Goal: Task Accomplishment & Management: Manage account settings

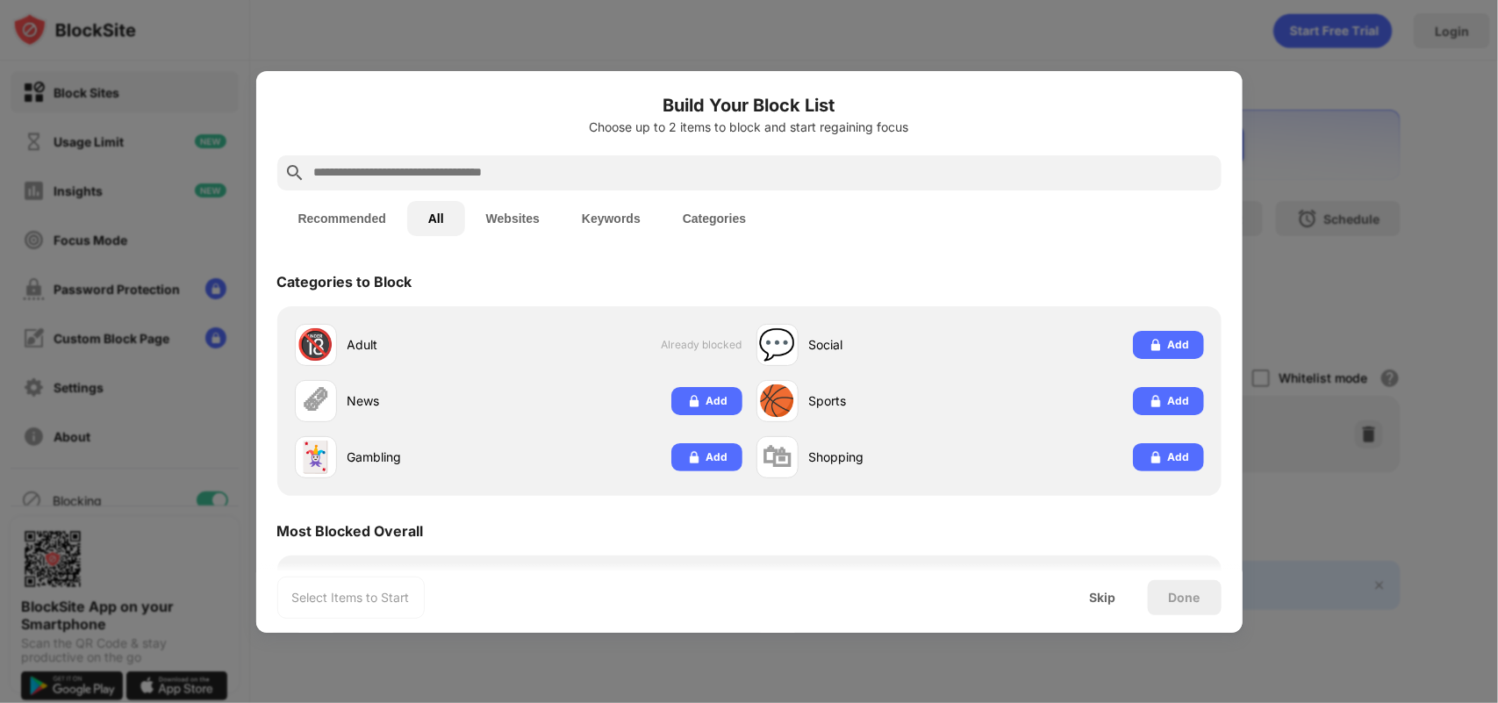
click at [513, 212] on button "Websites" at bounding box center [513, 218] width 96 height 35
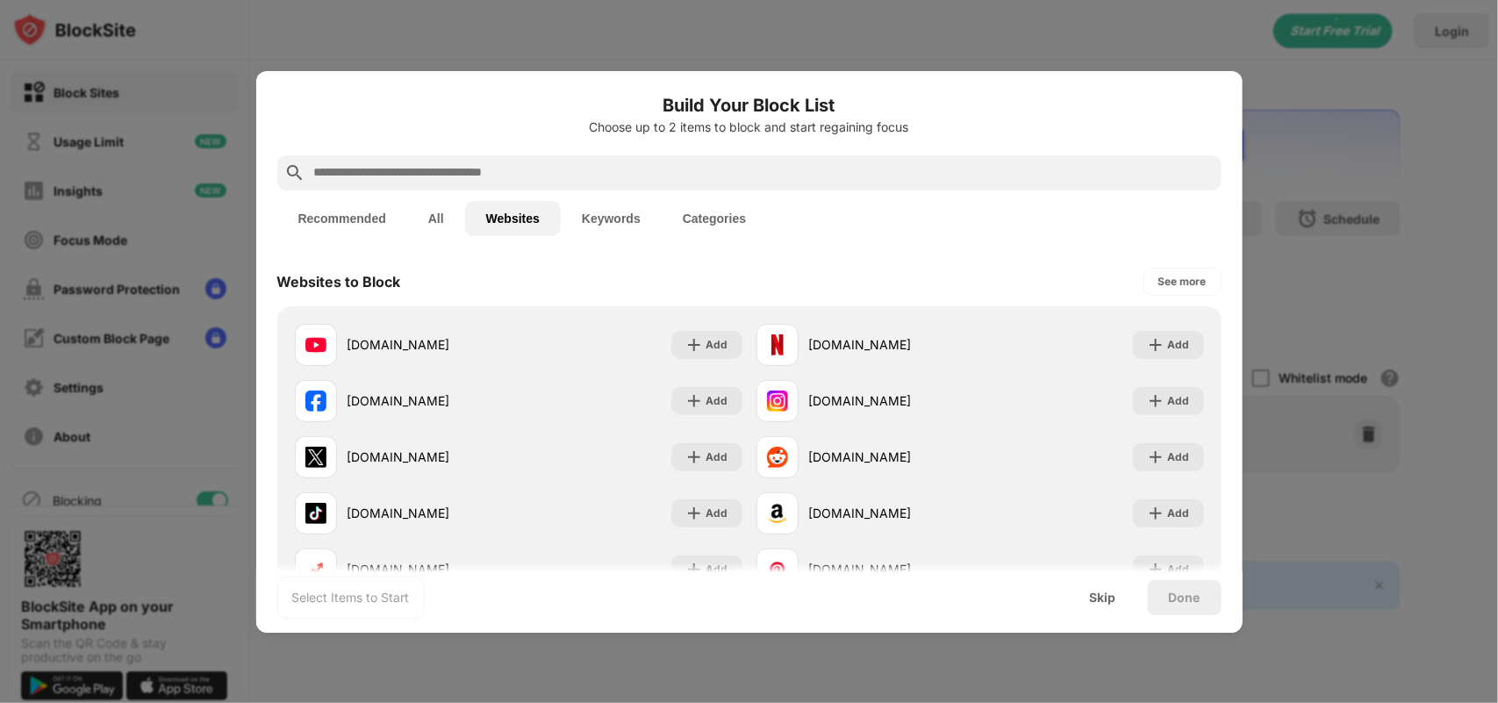
click at [589, 215] on button "Keywords" at bounding box center [611, 218] width 101 height 35
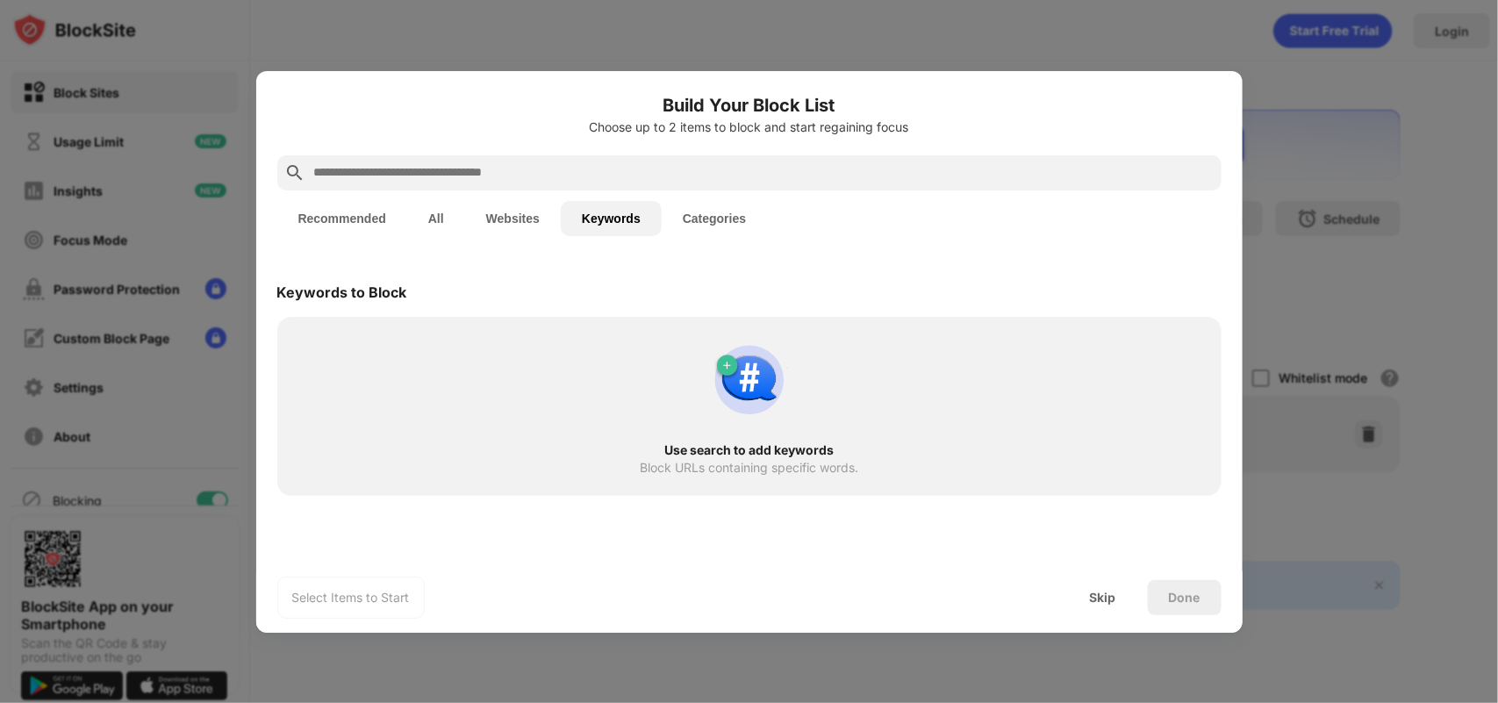
click at [446, 207] on button "All" at bounding box center [436, 218] width 58 height 35
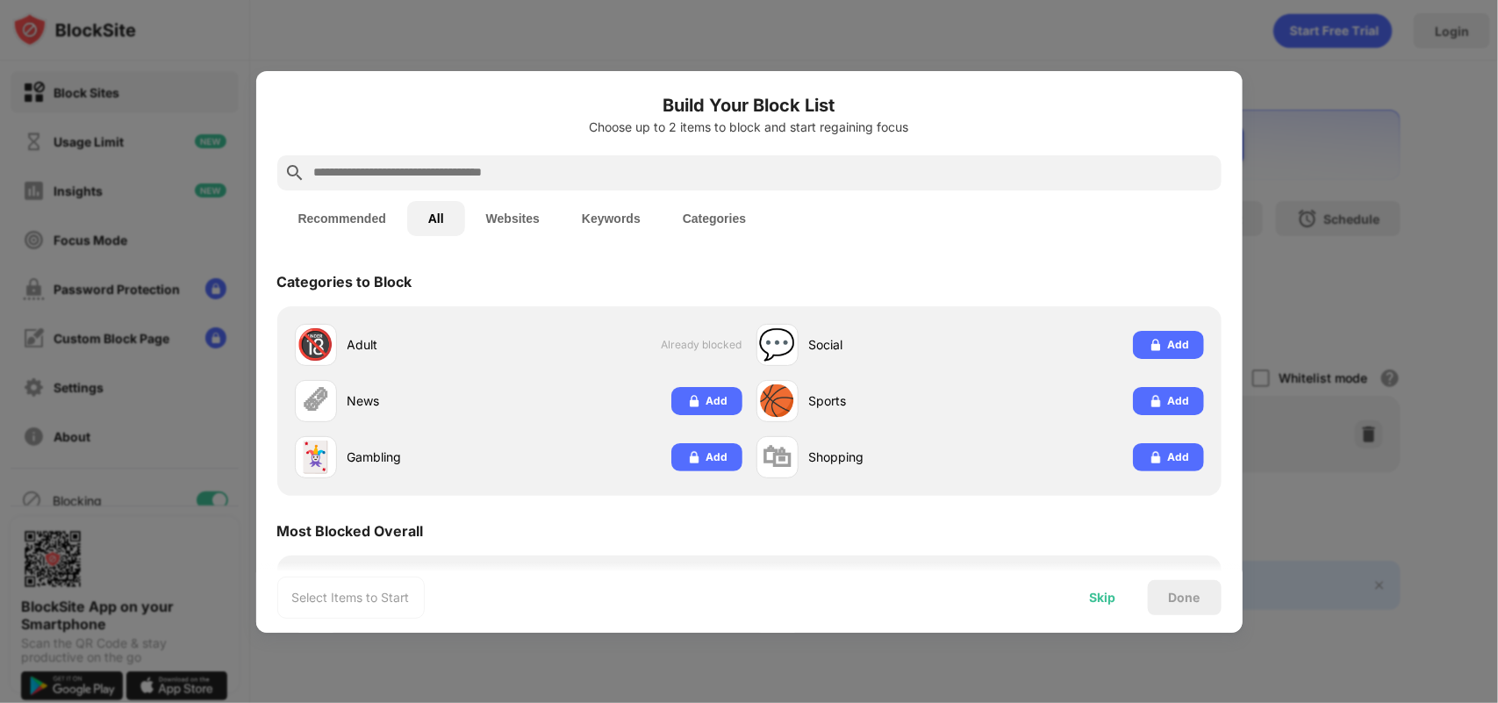
click at [1092, 594] on div "Skip" at bounding box center [1103, 597] width 26 height 14
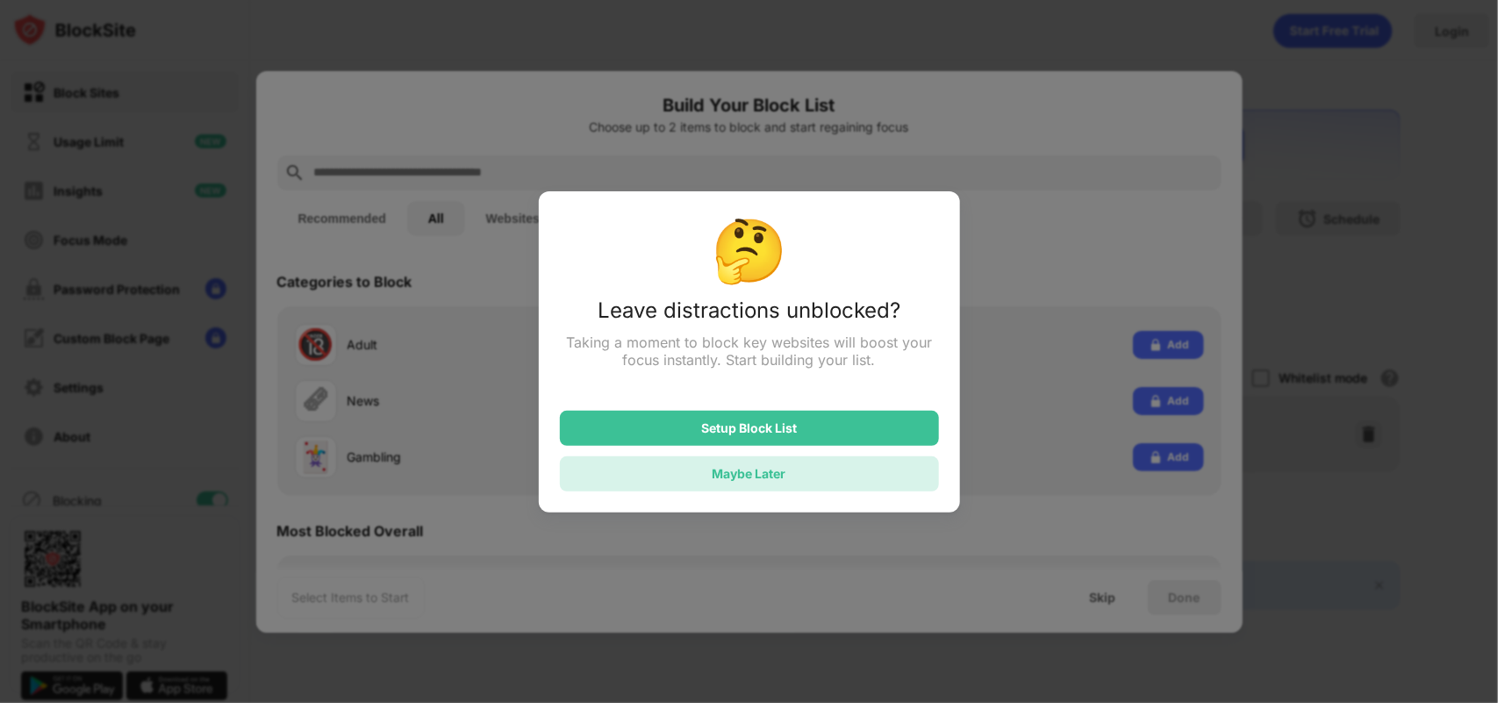
click at [809, 485] on div "Maybe Later" at bounding box center [749, 473] width 379 height 35
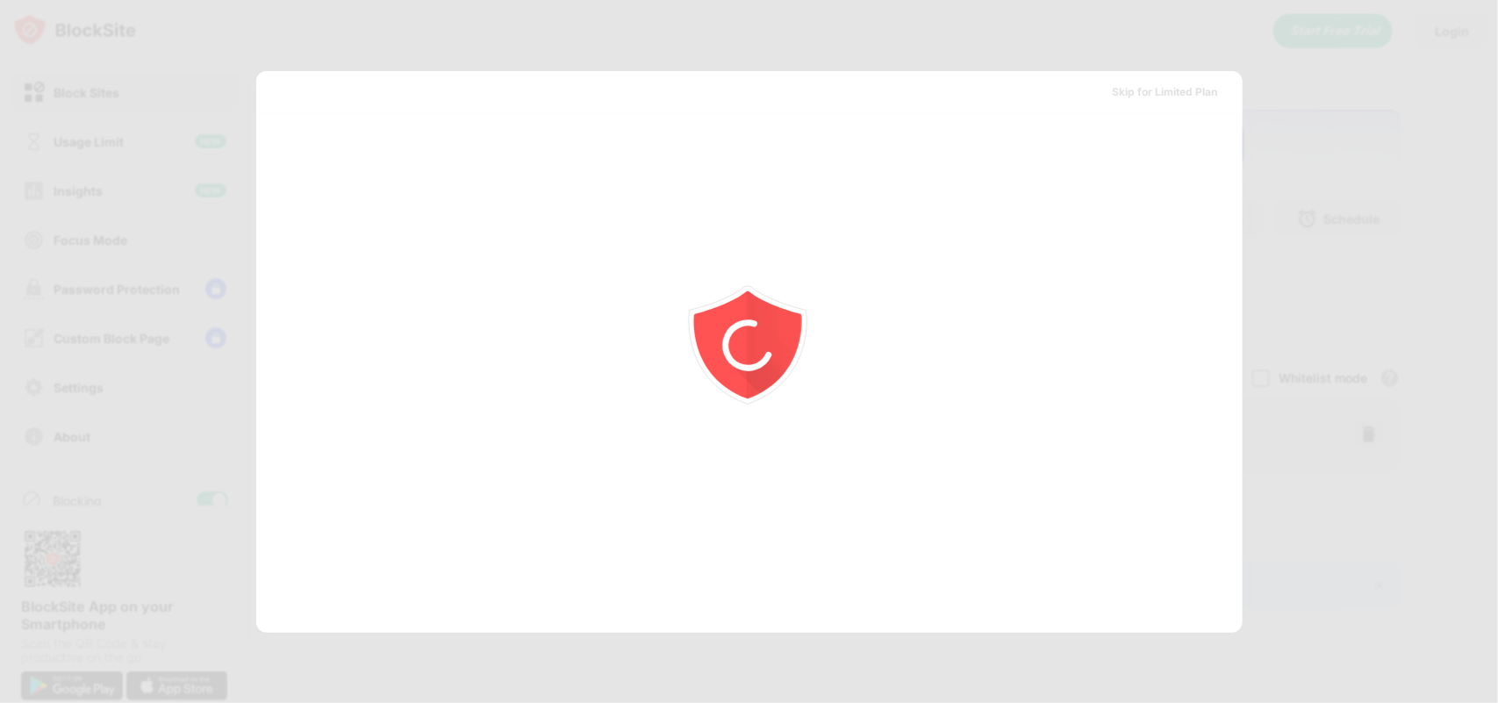
click at [1360, 104] on div at bounding box center [749, 351] width 1498 height 703
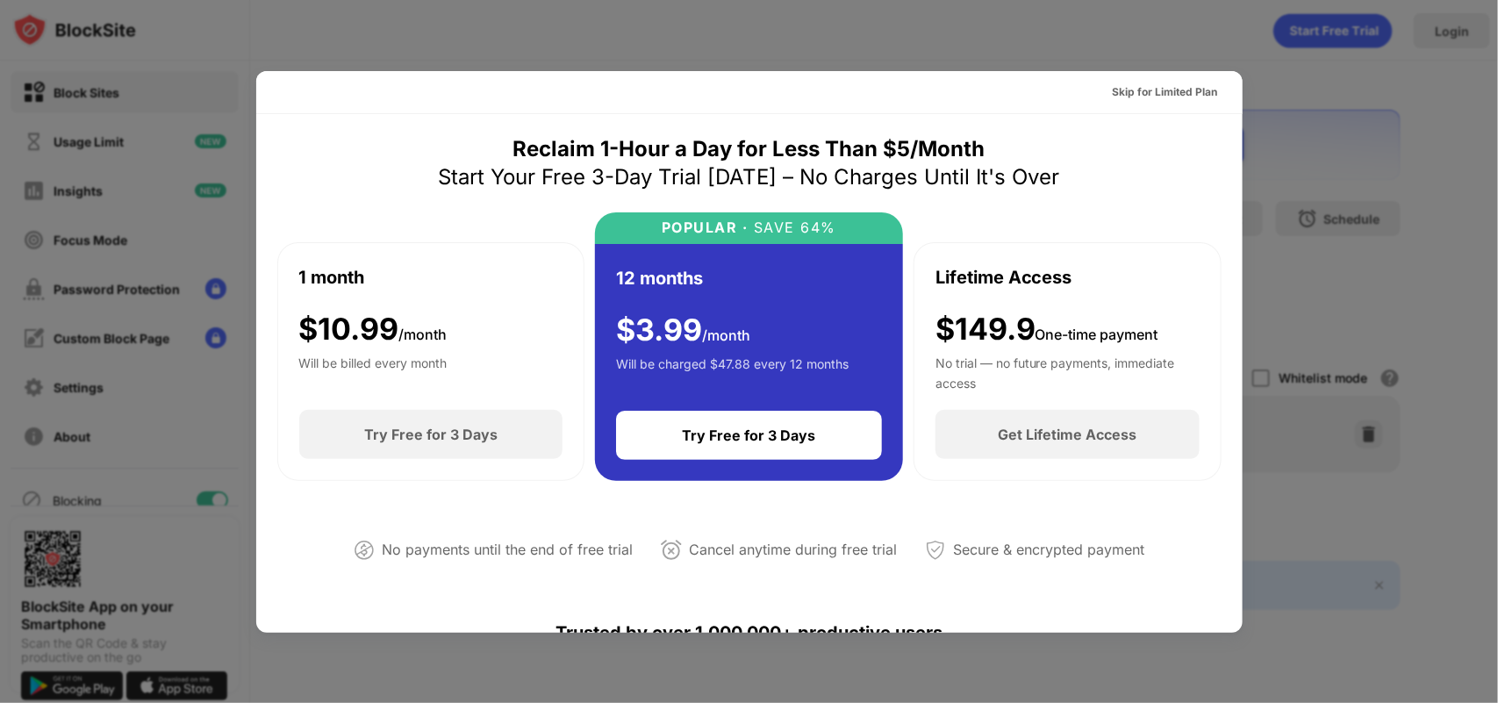
click at [1378, 108] on div at bounding box center [749, 351] width 1498 height 703
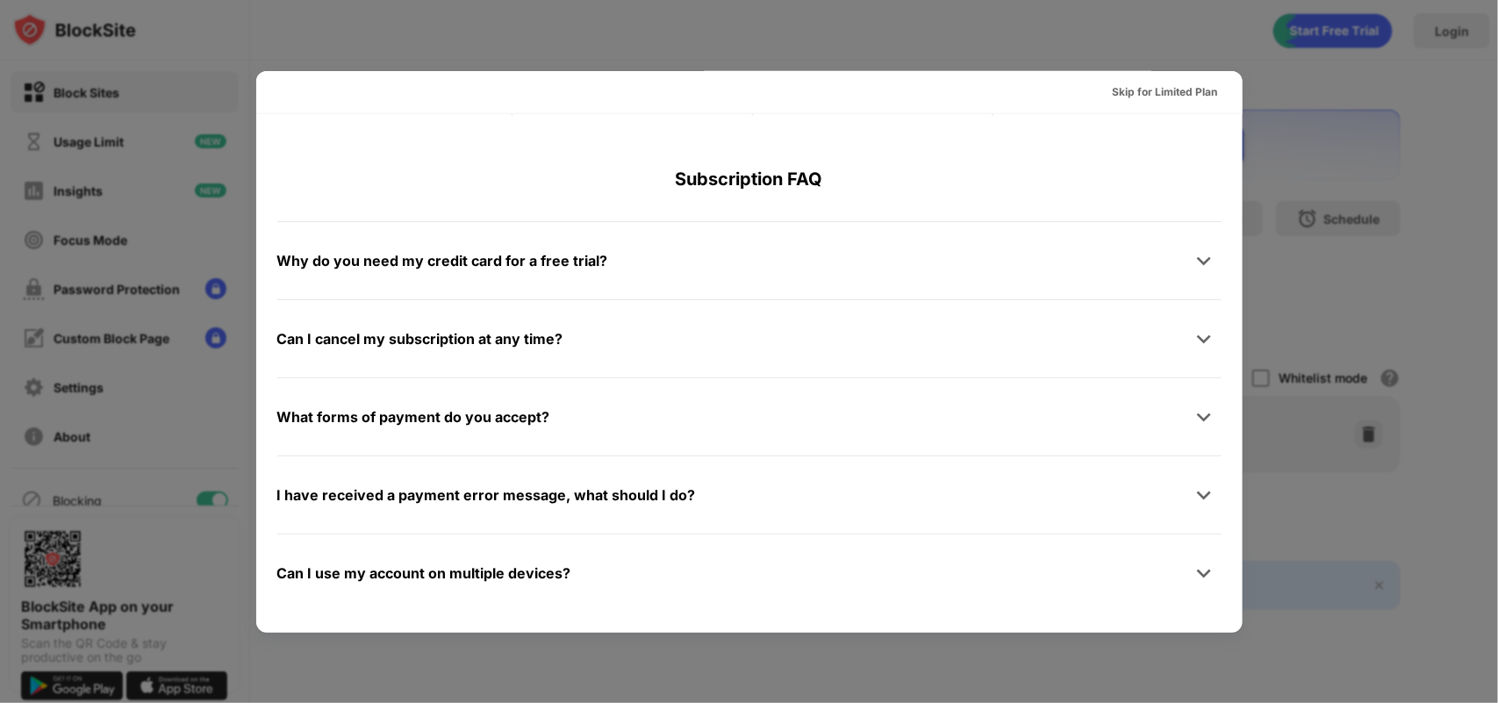
scroll to position [856, 0]
click at [1497, 418] on div at bounding box center [749, 351] width 1498 height 703
click at [1134, 94] on div "Skip for Limited Plan" at bounding box center [1165, 92] width 105 height 18
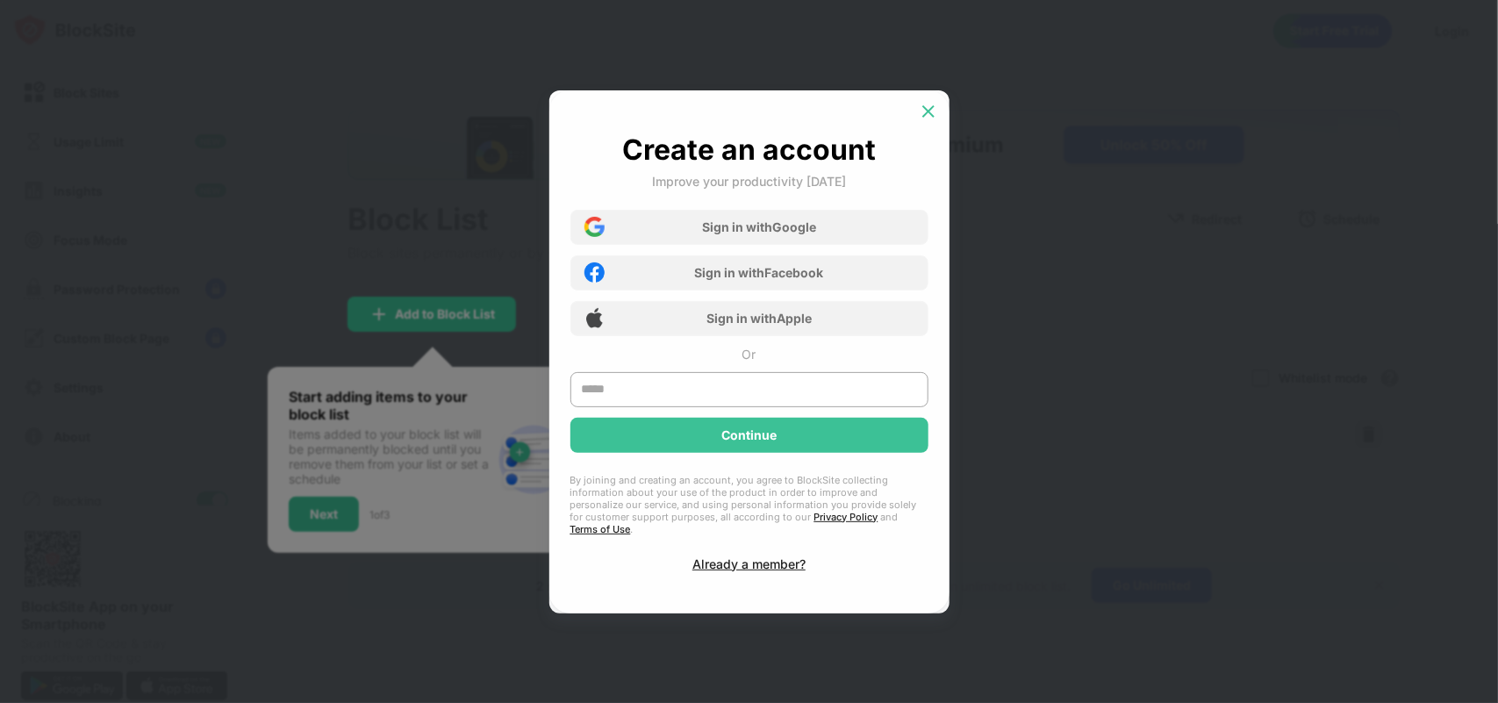
click at [932, 115] on img at bounding box center [928, 112] width 18 height 18
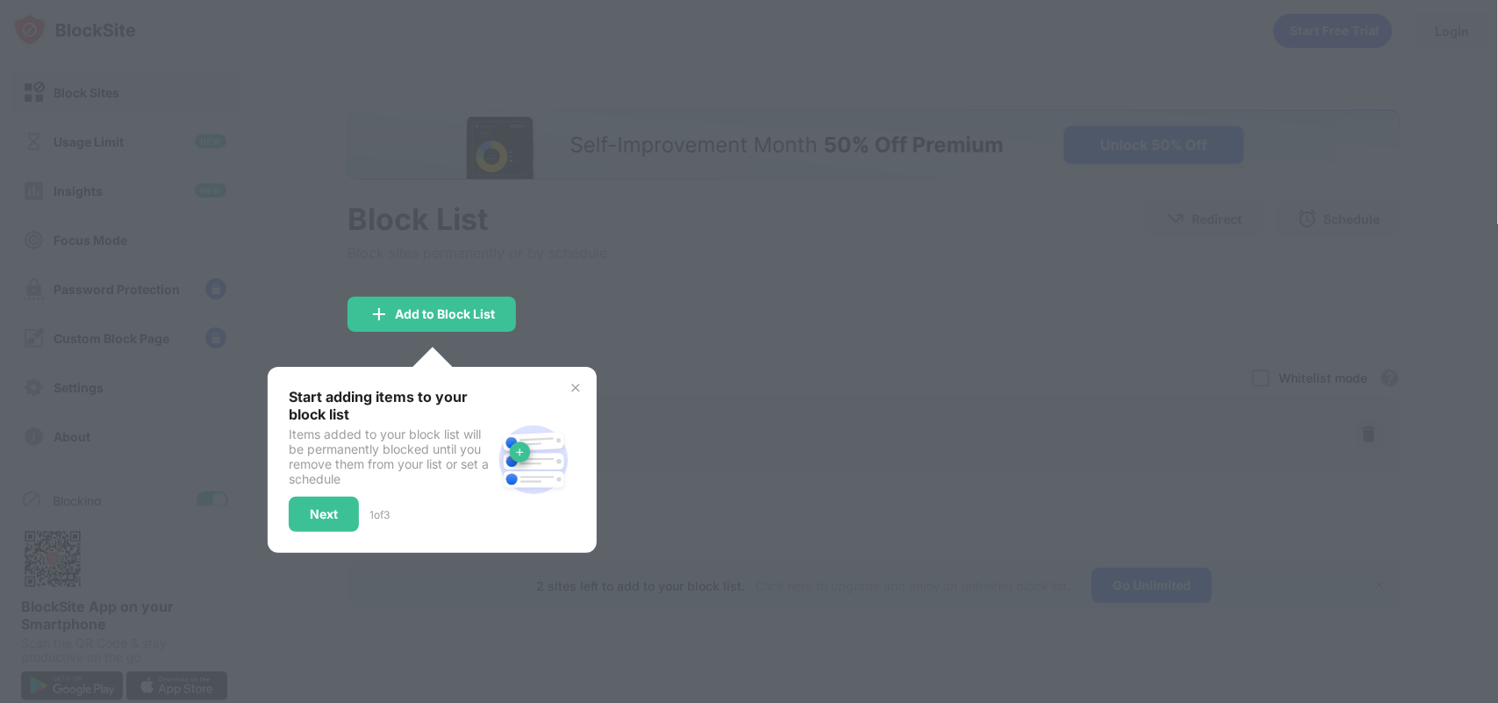
click at [575, 384] on div "Block List Block sites permanently or by schedule Redirect Choose a site to be …" at bounding box center [873, 360] width 1053 height 500
click at [308, 522] on div "Next" at bounding box center [324, 514] width 70 height 35
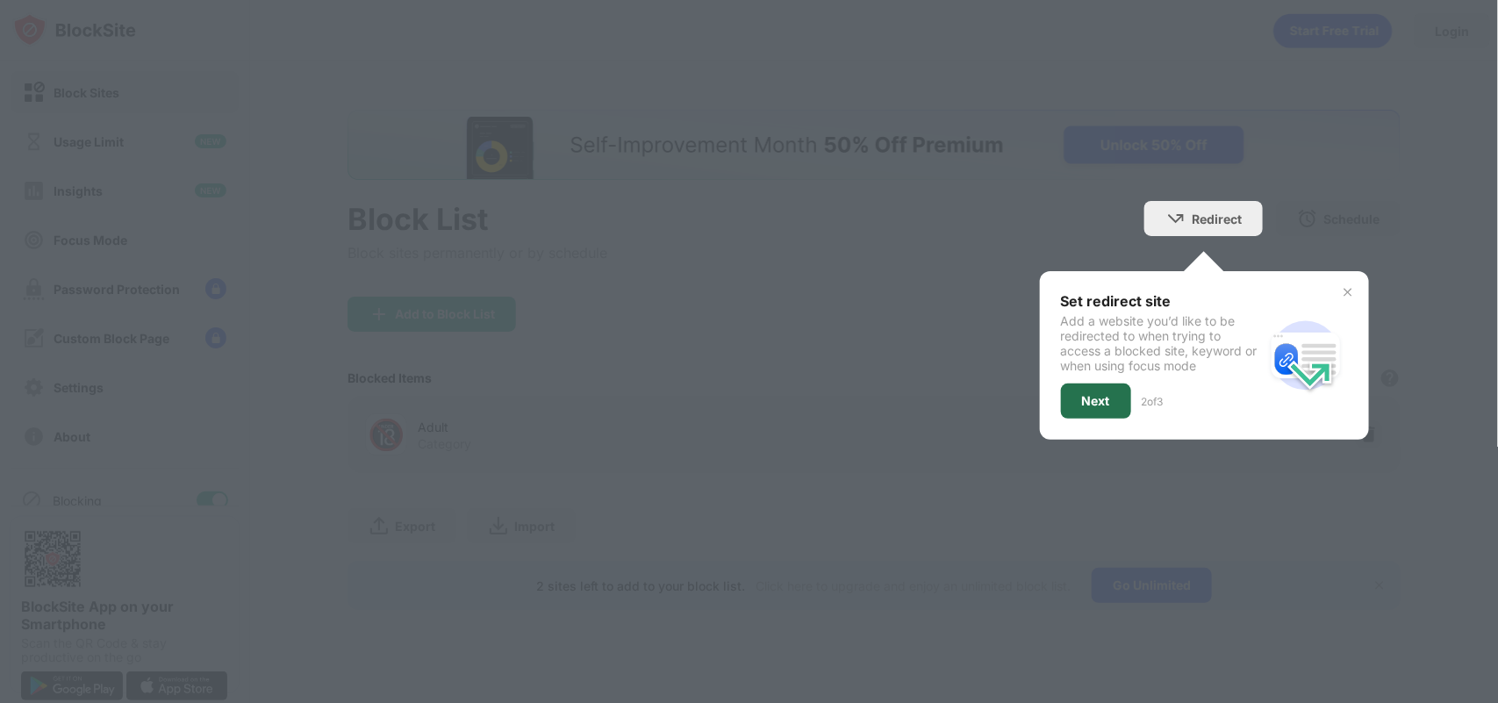
click at [1085, 404] on div "Next" at bounding box center [1096, 401] width 28 height 14
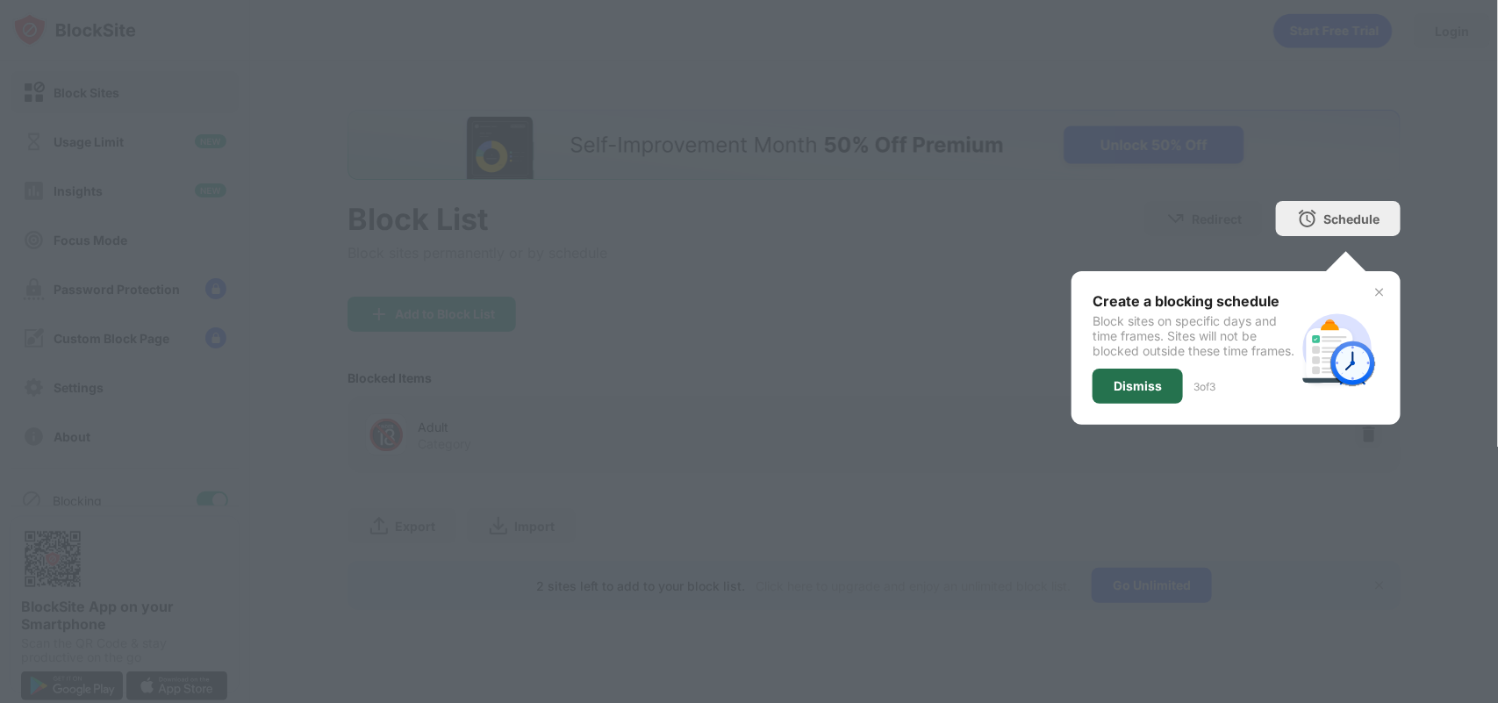
click at [1152, 393] on div "Dismiss" at bounding box center [1137, 386] width 48 height 14
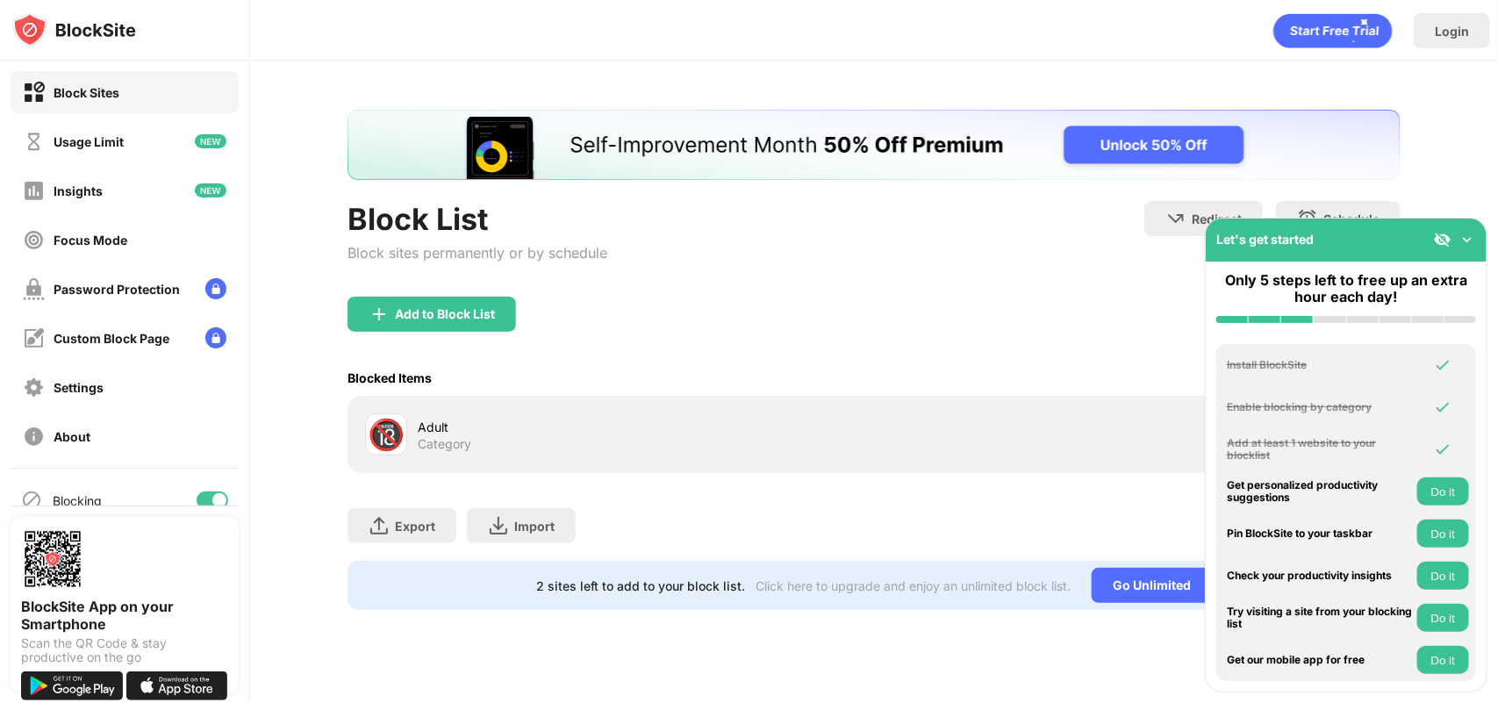
click at [1467, 238] on img at bounding box center [1467, 240] width 18 height 18
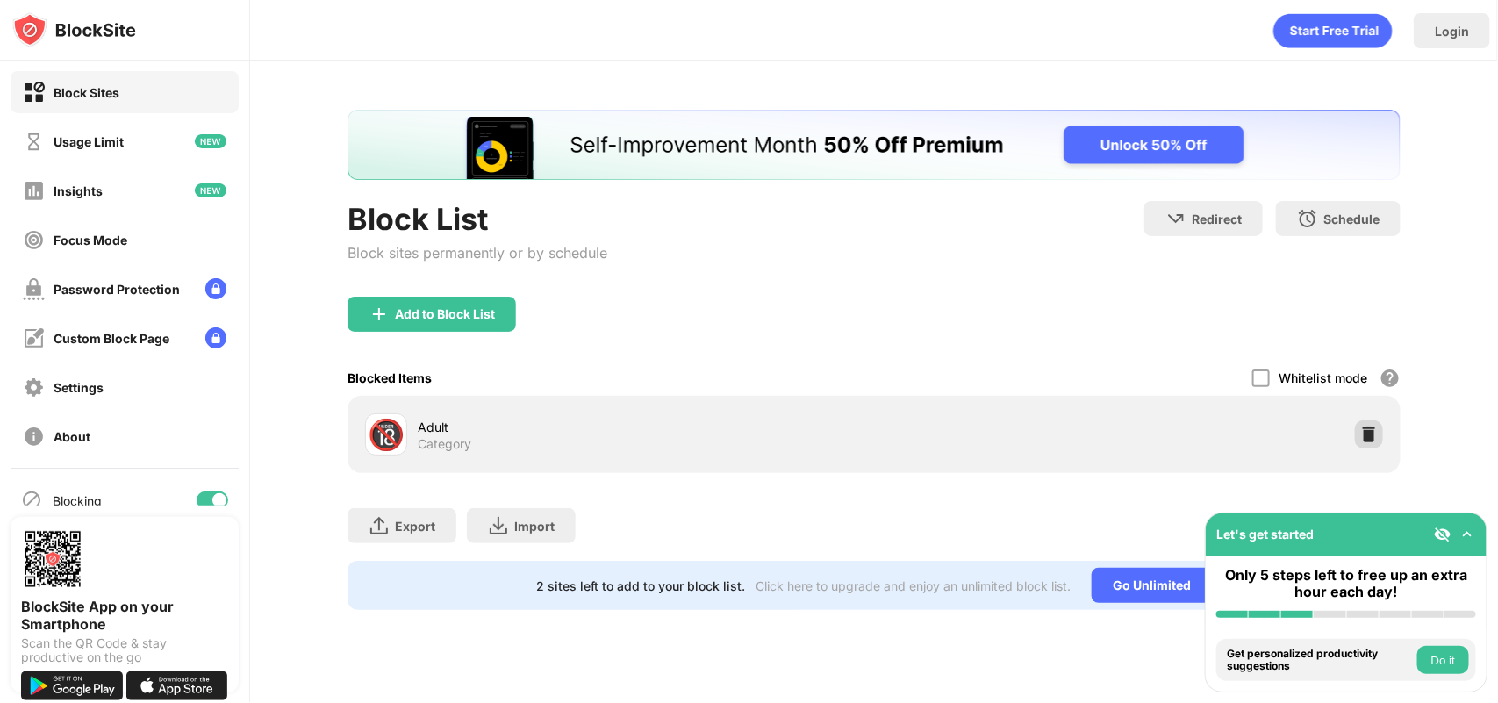
click at [1360, 432] on img at bounding box center [1369, 435] width 18 height 18
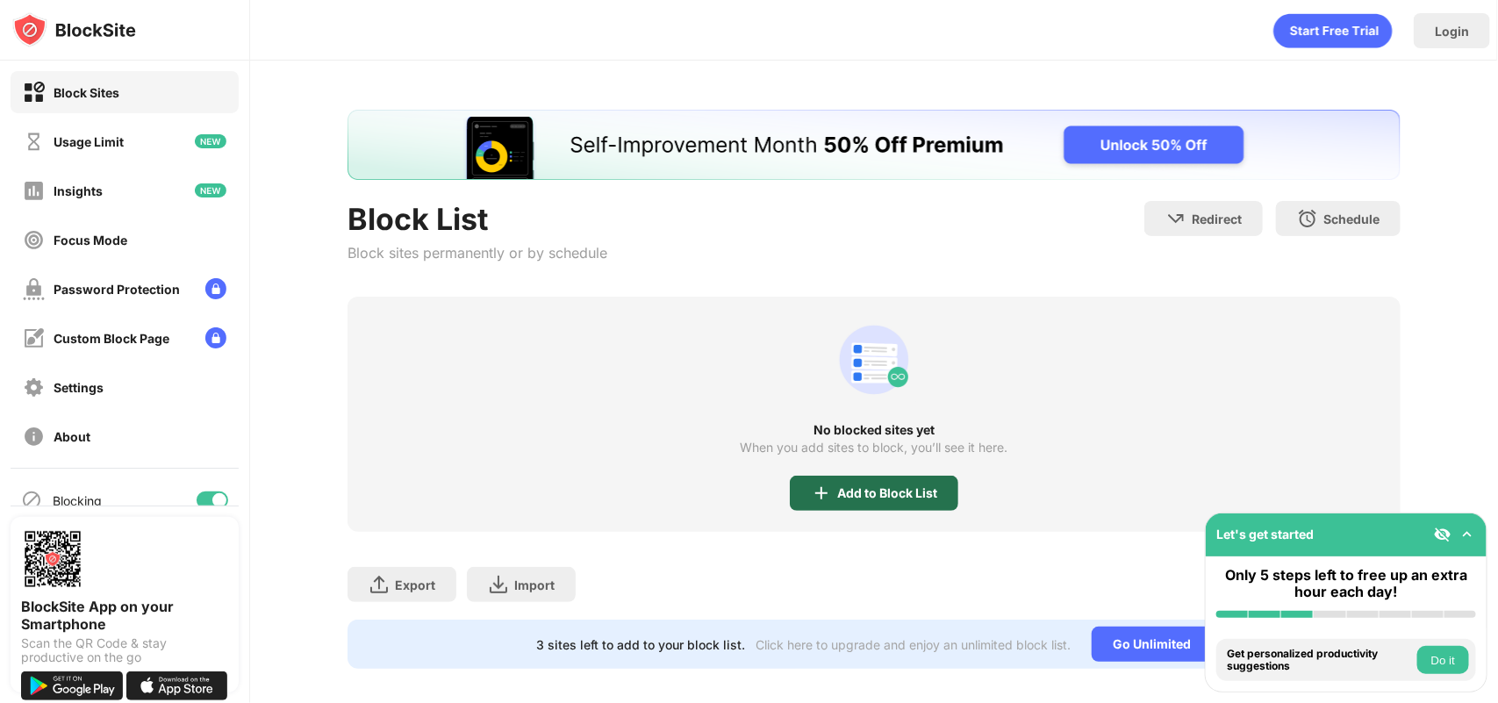
click at [876, 500] on div "Add to Block List" at bounding box center [874, 493] width 168 height 35
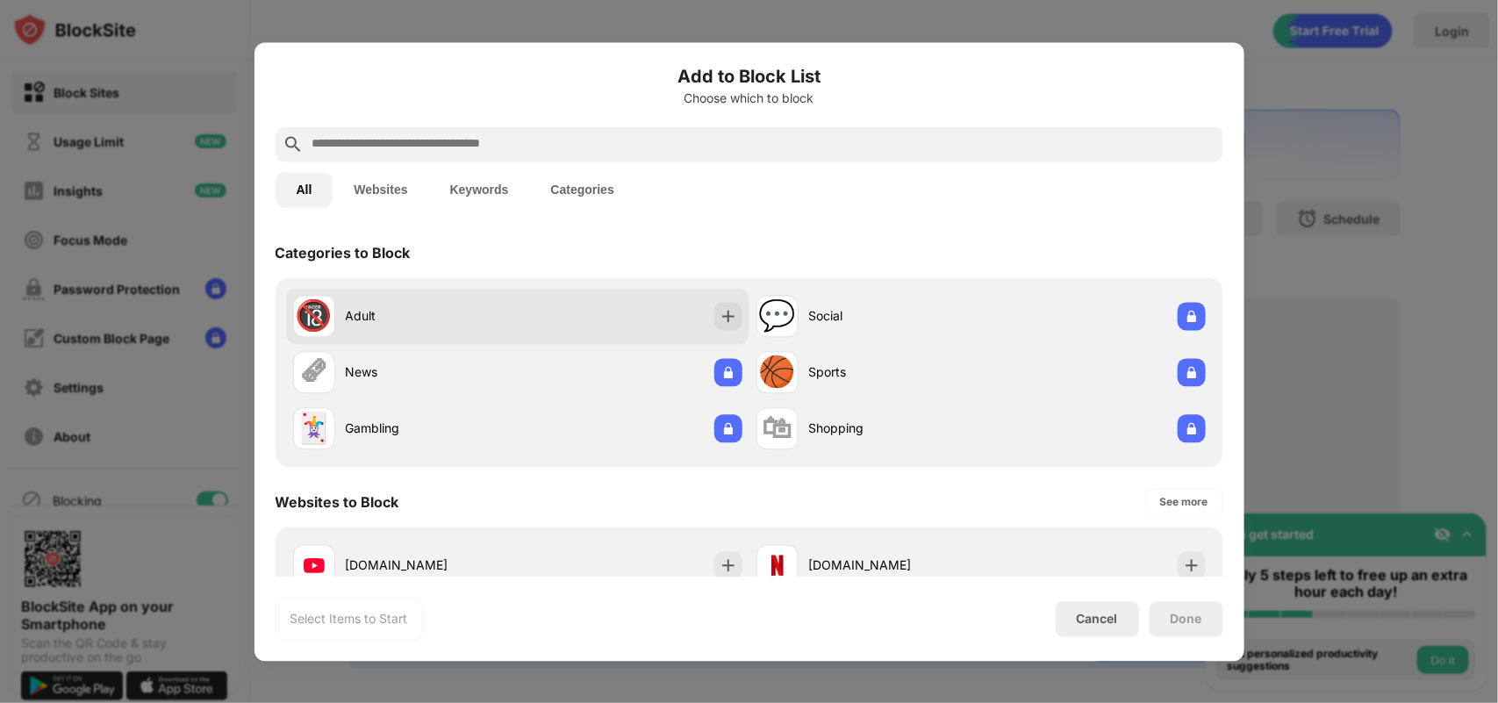
click at [468, 304] on div "🔞 Adult" at bounding box center [405, 316] width 225 height 42
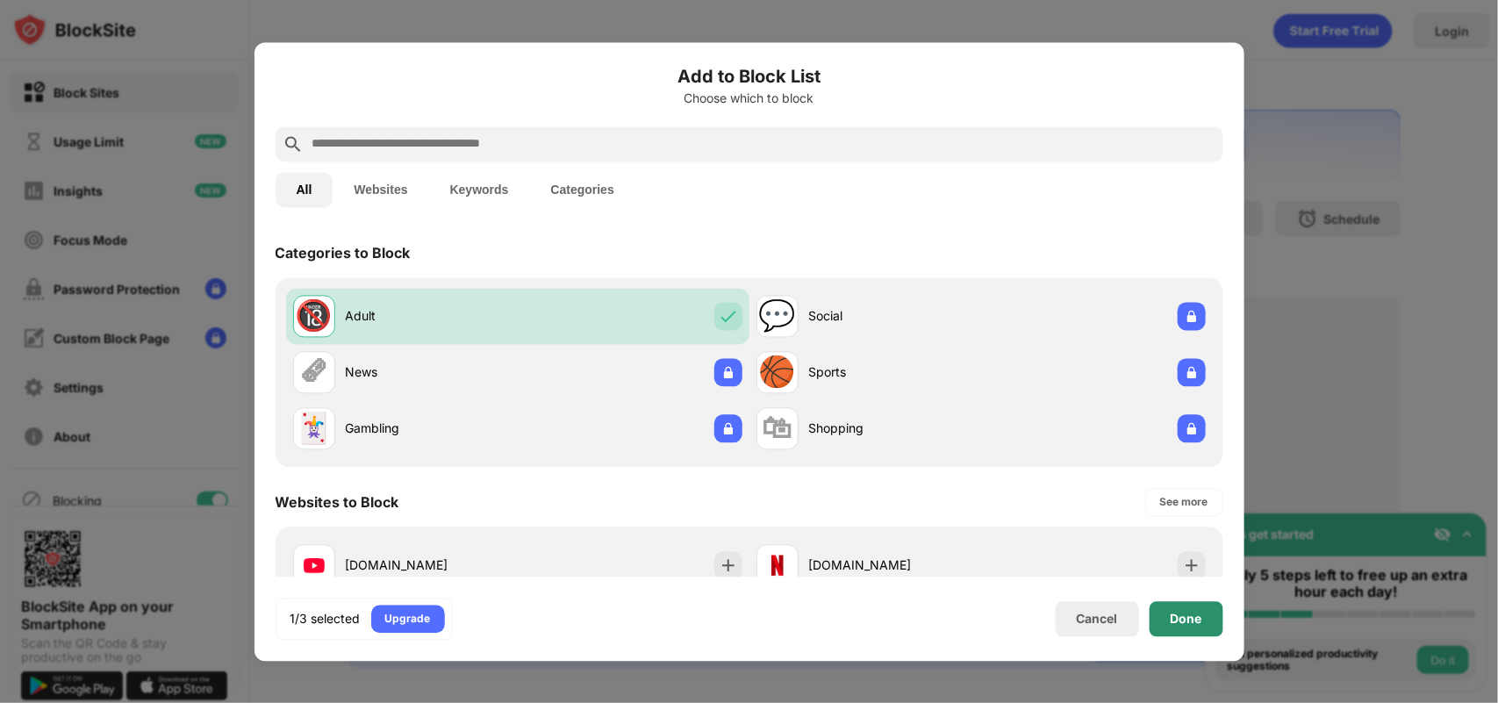
click at [1187, 621] on div "Done" at bounding box center [1186, 619] width 32 height 14
